Goal: Navigation & Orientation: Understand site structure

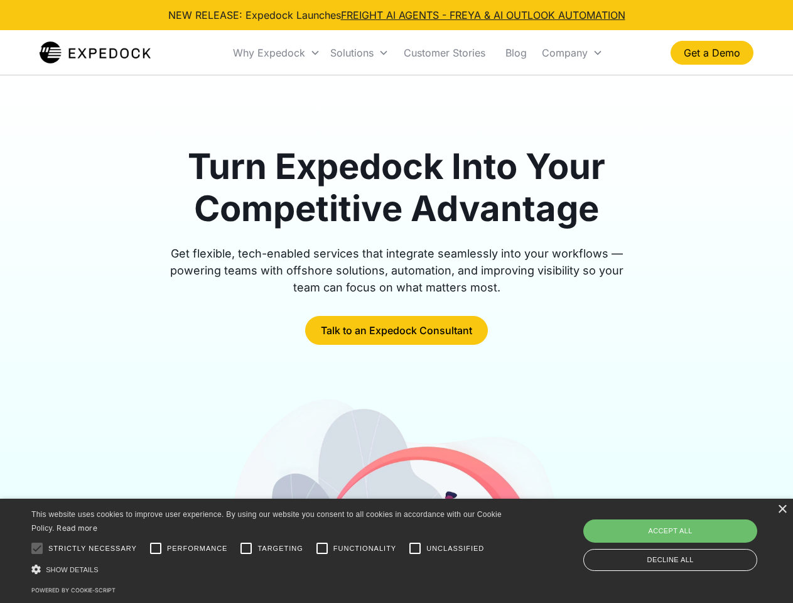
click at [277, 53] on div "Why Expedock" at bounding box center [269, 52] width 72 height 13
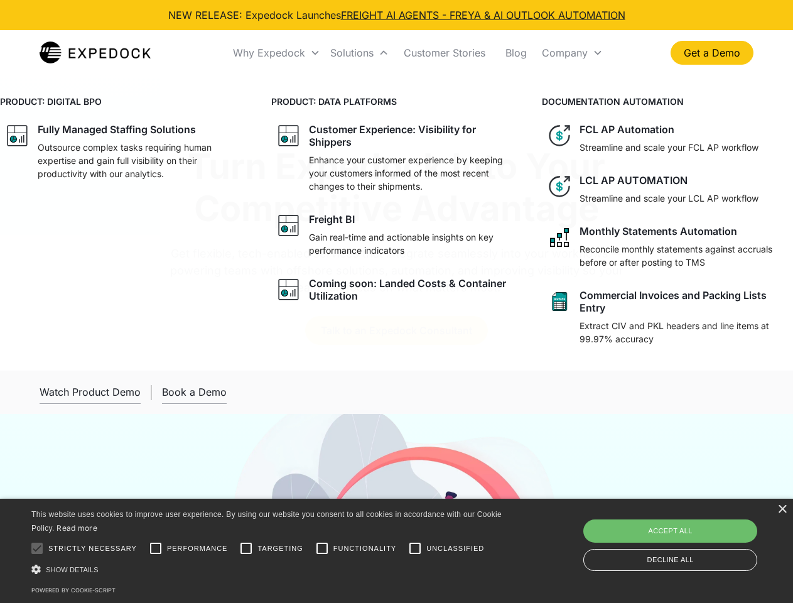
click at [359, 53] on div "Solutions" at bounding box center [351, 52] width 43 height 13
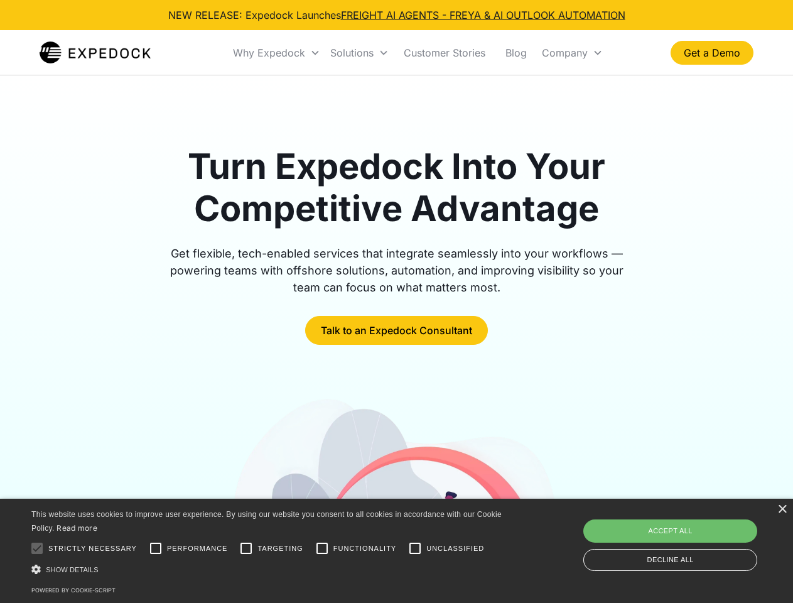
click at [572, 53] on div "Company" at bounding box center [565, 52] width 46 height 13
click at [37, 548] on div at bounding box center [36, 547] width 25 height 25
click at [156, 548] on input "Performance" at bounding box center [155, 547] width 25 height 25
checkbox input "true"
click at [246, 548] on input "Targeting" at bounding box center [245, 547] width 25 height 25
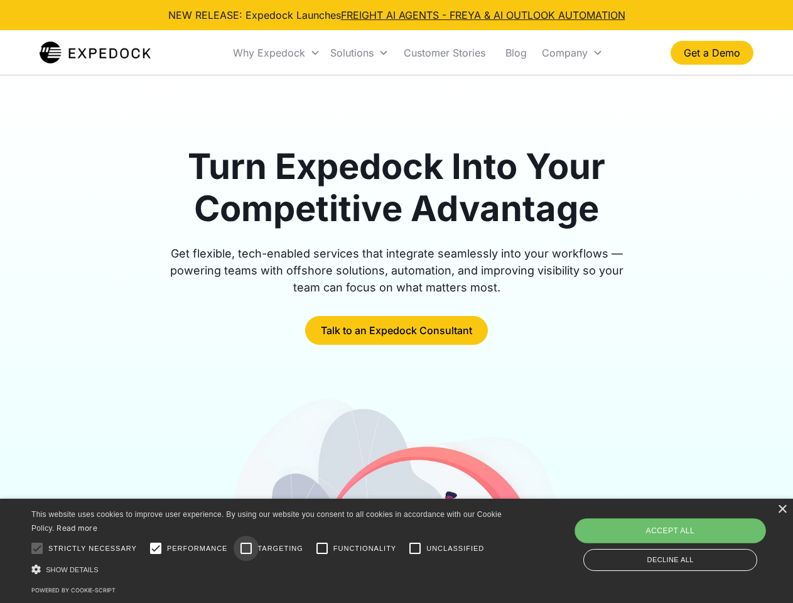
checkbox input "true"
click at [322, 548] on input "Functionality" at bounding box center [321, 547] width 25 height 25
checkbox input "true"
click at [415, 548] on input "Unclassified" at bounding box center [414, 547] width 25 height 25
checkbox input "true"
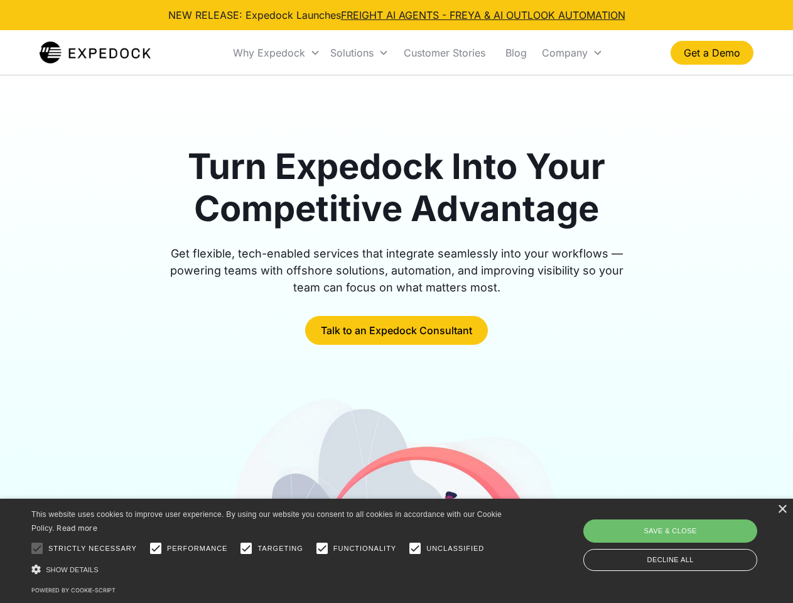
click at [269, 569] on div "Show details Hide details" at bounding box center [268, 568] width 474 height 13
